Goal: Information Seeking & Learning: Understand process/instructions

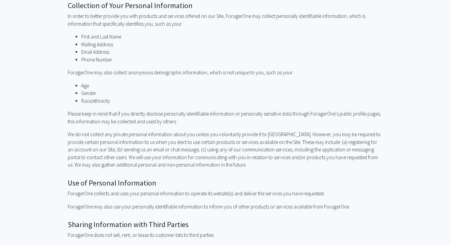
scroll to position [58, 0]
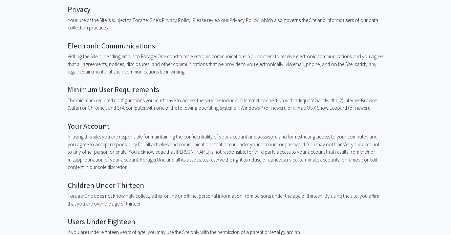
scroll to position [269, 0]
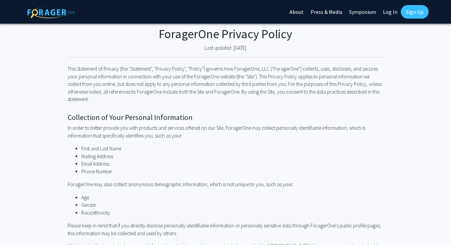
scroll to position [159, 0]
